Goal: Task Accomplishment & Management: Use online tool/utility

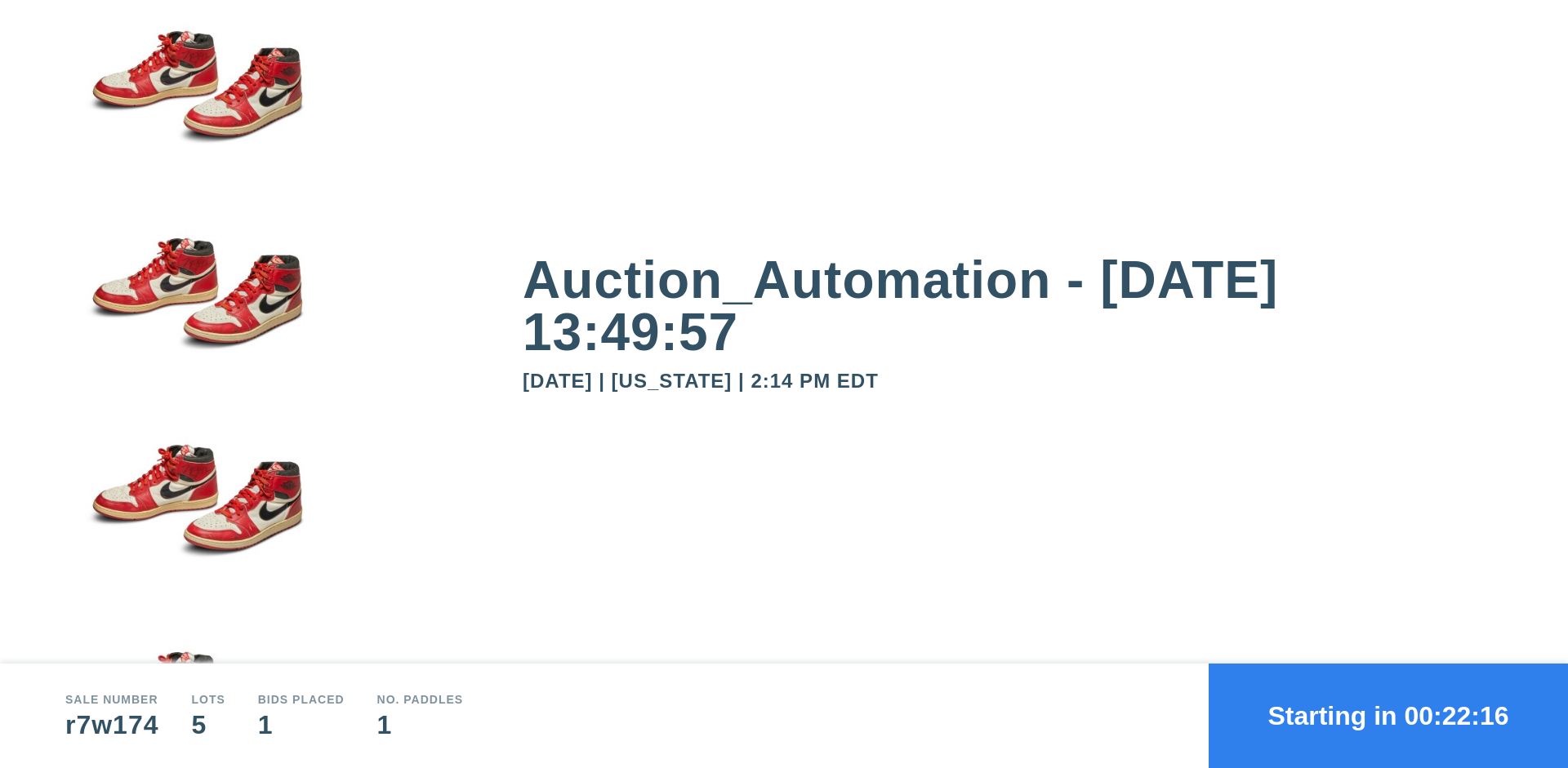
click at [1389, 716] on button "Starting in 00:22:16" at bounding box center [1388, 715] width 360 height 105
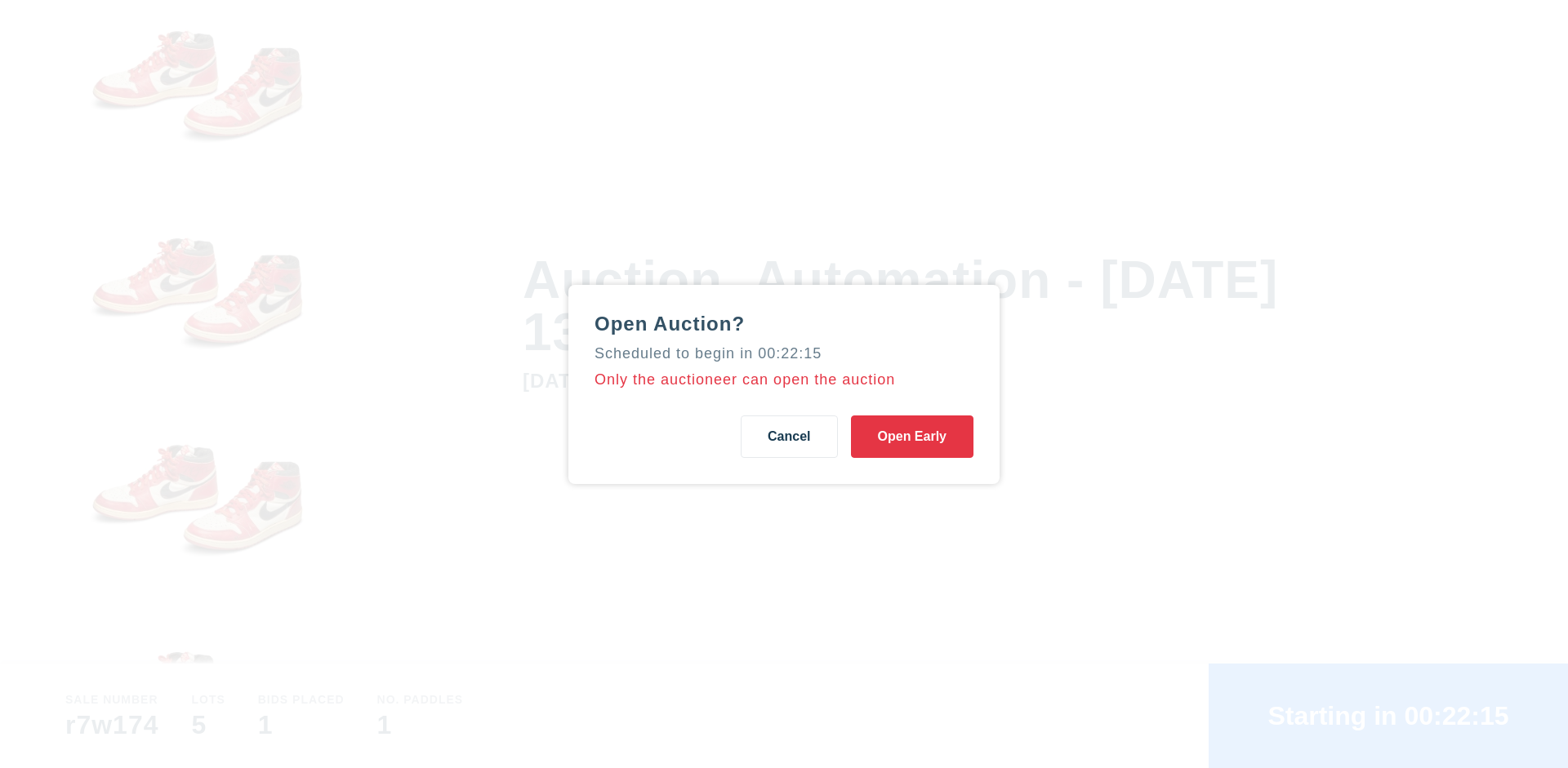
click at [912, 436] on button "Open Early" at bounding box center [912, 436] width 123 height 42
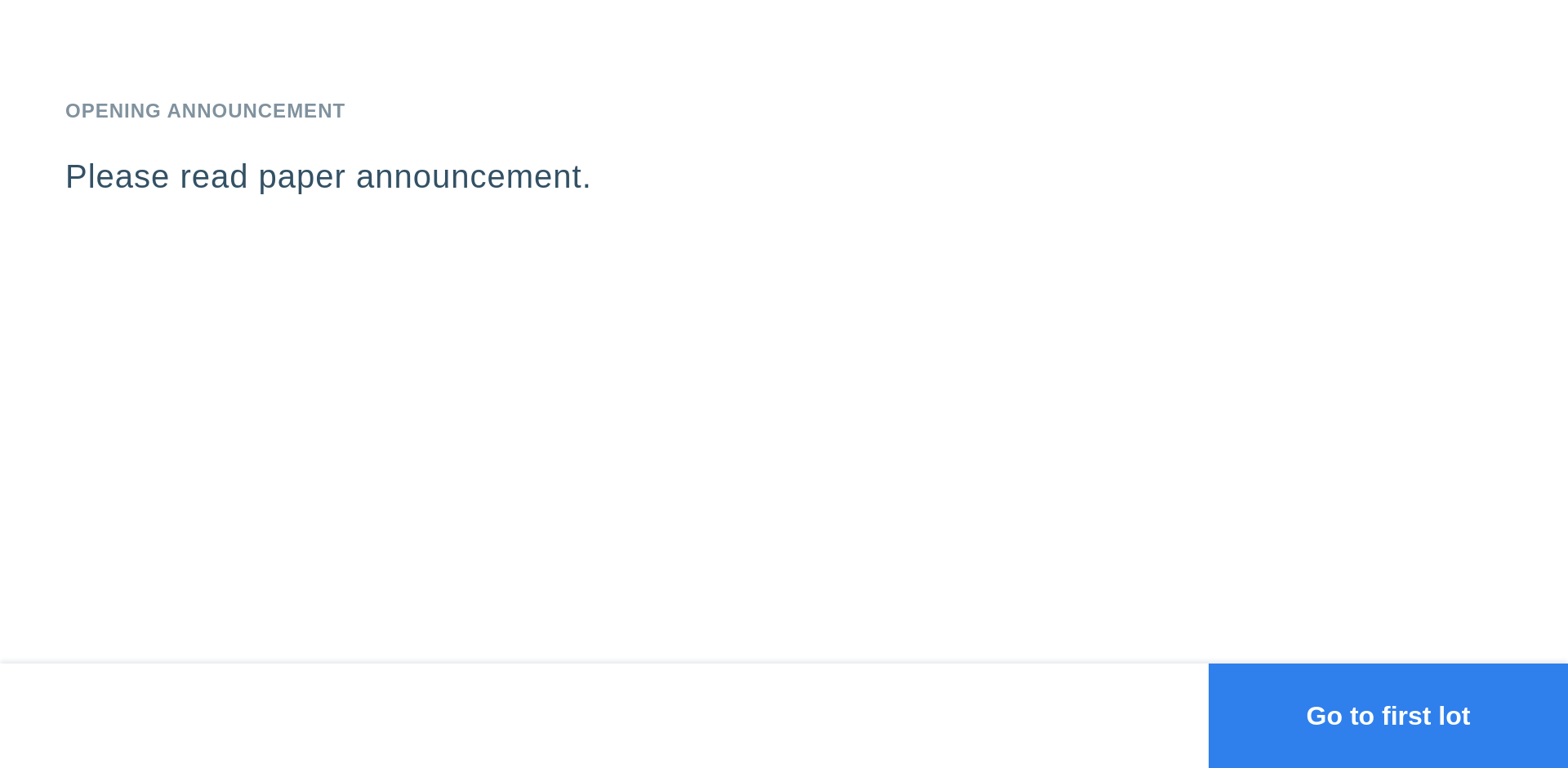
click at [1389, 716] on button "Go to first lot" at bounding box center [1388, 715] width 360 height 105
